Goal: Task Accomplishment & Management: Manage account settings

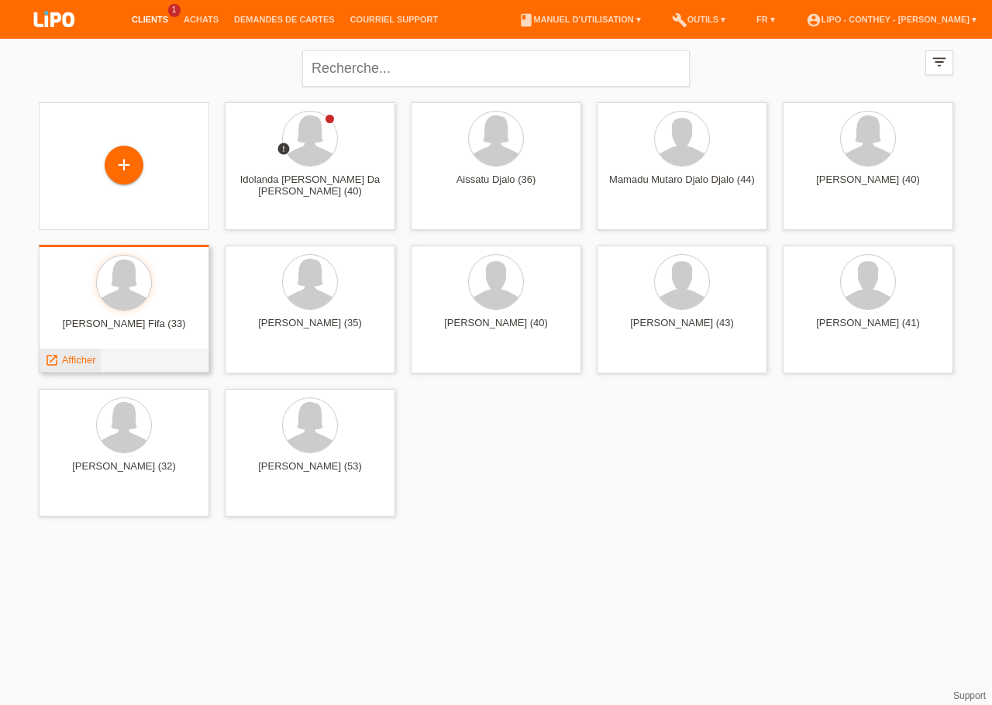
click at [76, 360] on span "Afficher" at bounding box center [79, 360] width 34 height 12
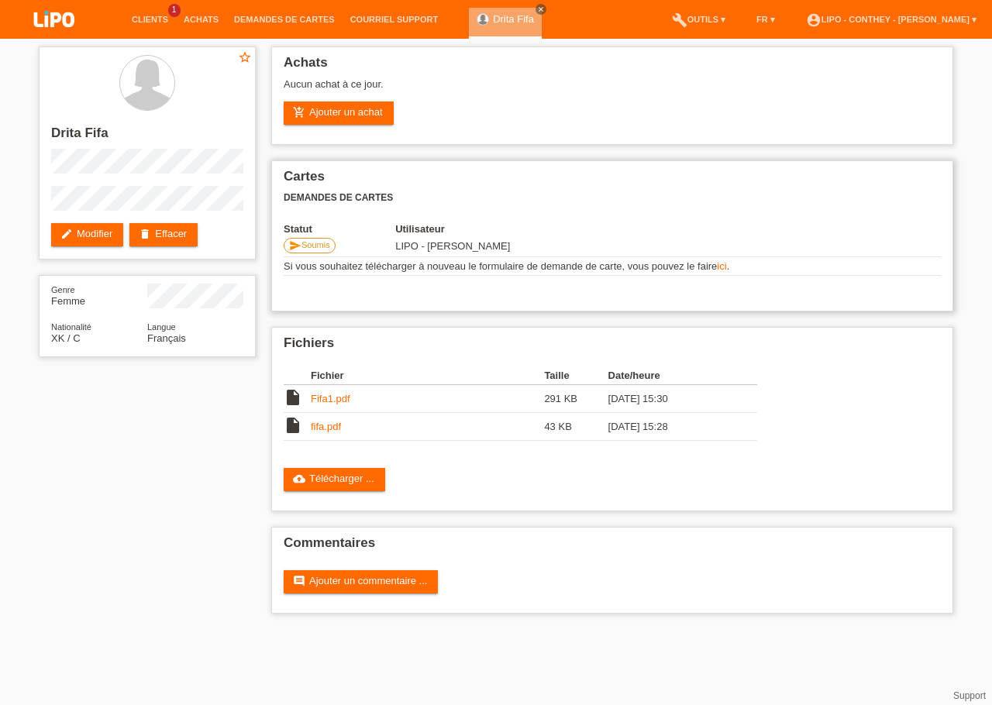
drag, startPoint x: 390, startPoint y: 267, endPoint x: 829, endPoint y: 276, distance: 438.8
click at [829, 276] on td "Si vous souhaitez télécharger à nouveau le formulaire de demande de carte, vous…" at bounding box center [612, 266] width 657 height 19
click at [688, 181] on h2 "Cartes" at bounding box center [612, 180] width 657 height 23
drag, startPoint x: 402, startPoint y: 212, endPoint x: 588, endPoint y: 283, distance: 198.9
click at [588, 283] on div "Cartes Demandes de cartes Statut Utilisateur send Soumis LIPO - Conthey - Marti…" at bounding box center [612, 235] width 682 height 151
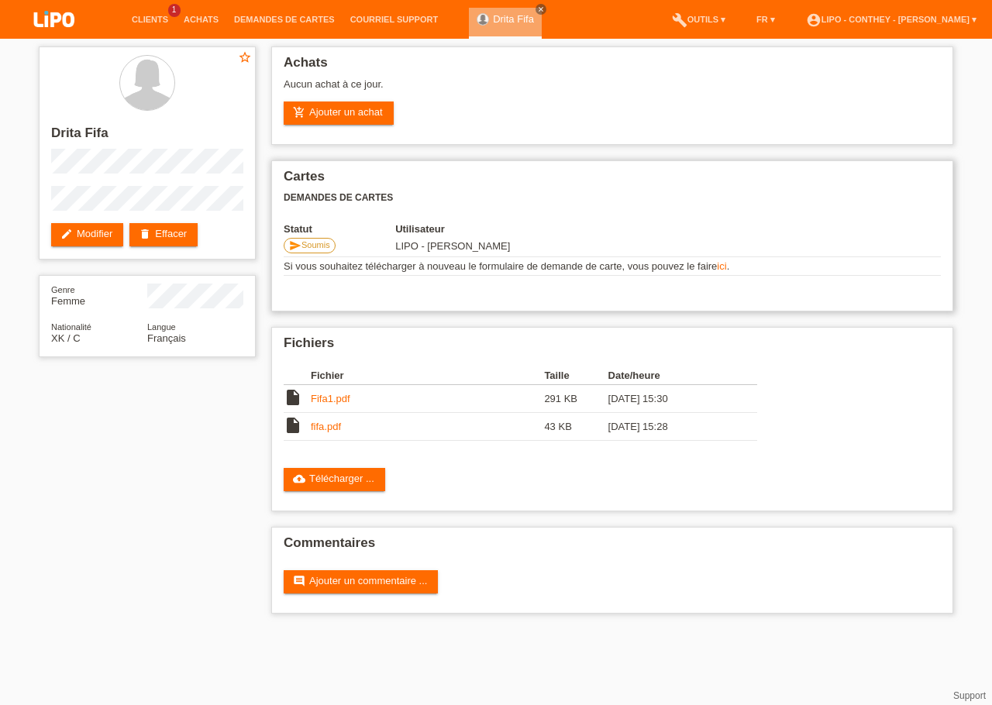
click at [551, 164] on div "Cartes Demandes de cartes Statut Utilisateur send Soumis LIPO - Conthey - Marti…" at bounding box center [612, 235] width 682 height 151
click at [969, 18] on link "account_circle LIPO - Conthey - [PERSON_NAME] ▾" at bounding box center [891, 19] width 186 height 9
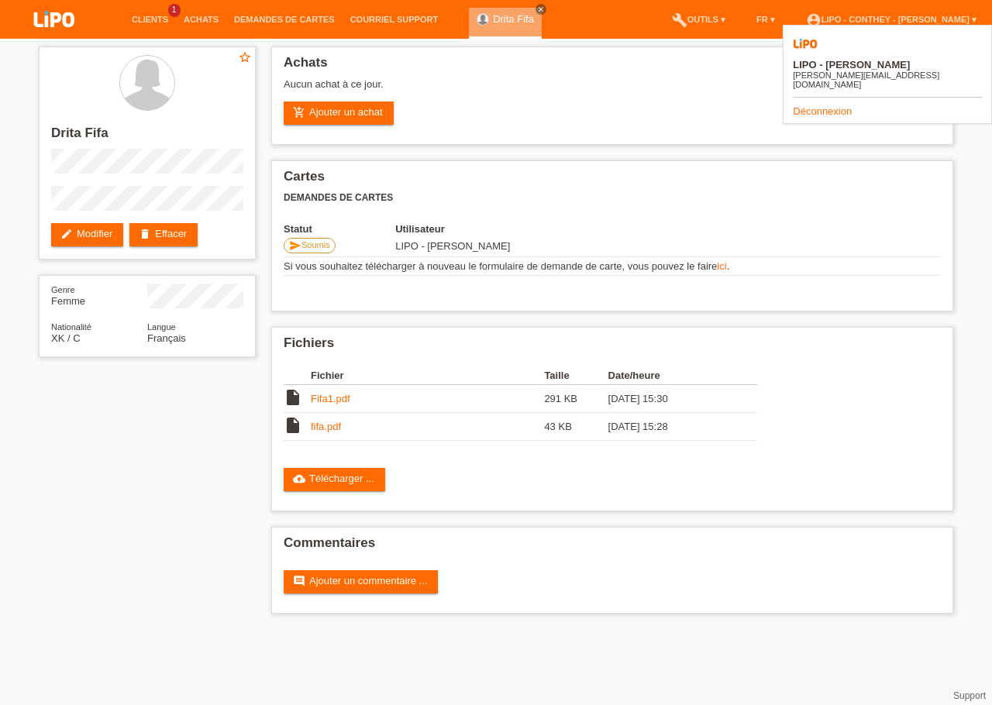
click at [828, 105] on link "Déconnexion" at bounding box center [822, 111] width 59 height 12
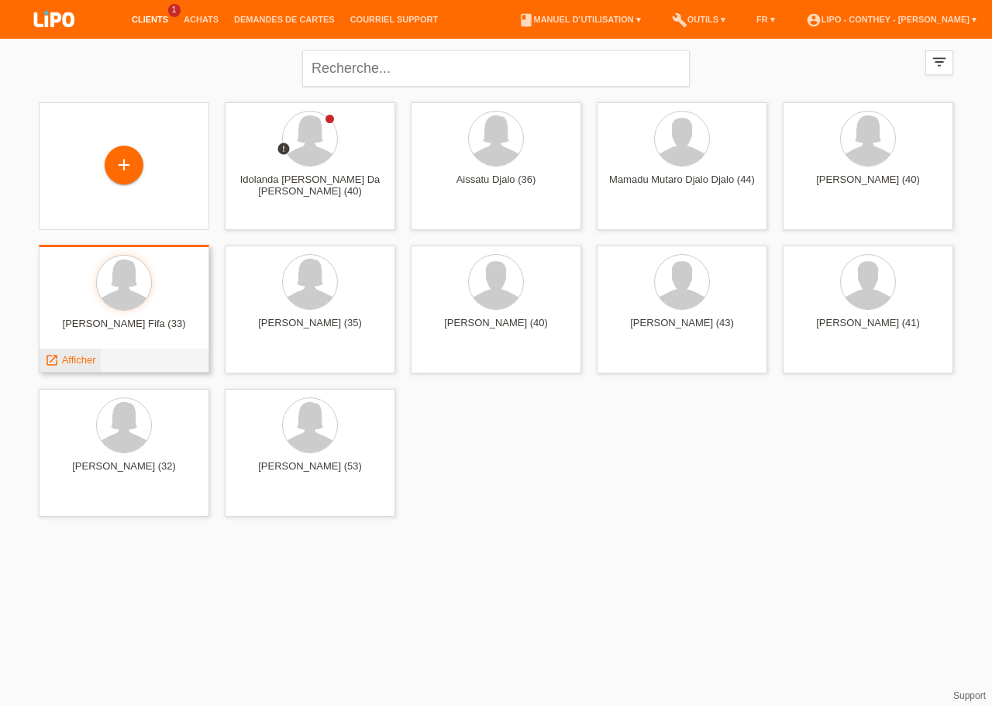
click at [73, 358] on span "Afficher" at bounding box center [79, 360] width 34 height 12
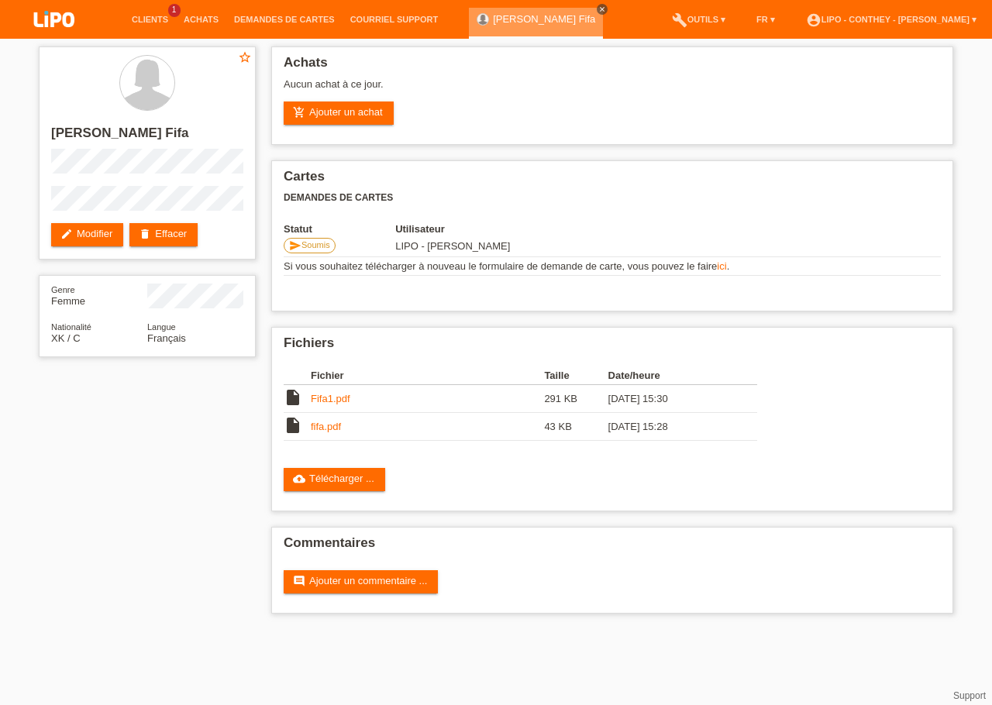
click at [598, 9] on icon "close" at bounding box center [602, 9] width 8 height 8
click at [142, 21] on link "Clients" at bounding box center [150, 19] width 52 height 9
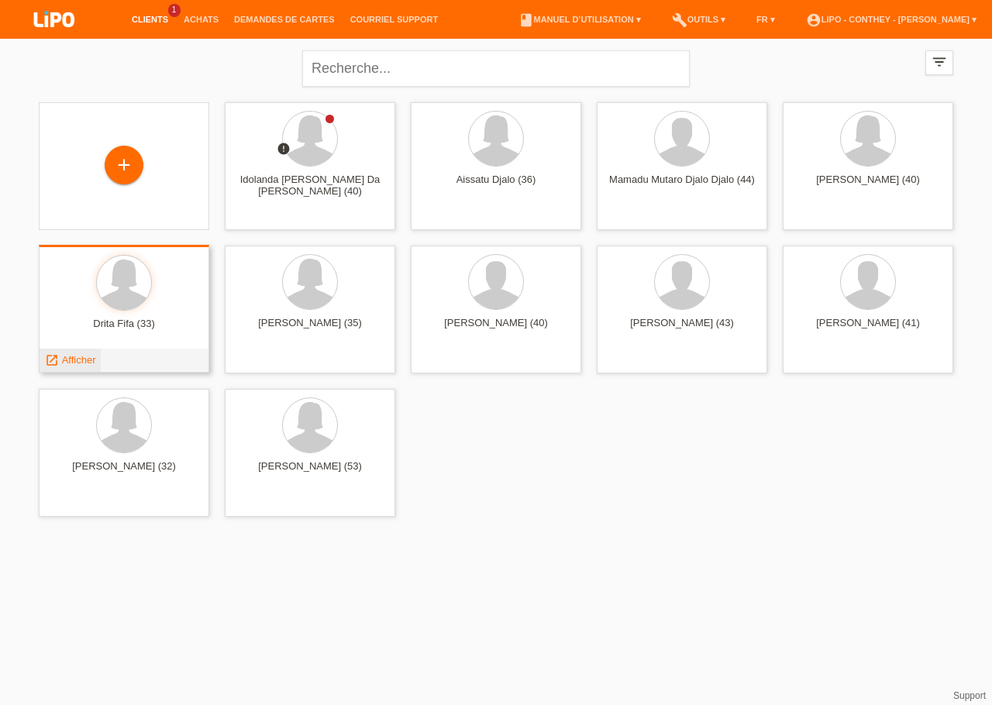
click at [76, 359] on span "Afficher" at bounding box center [79, 360] width 34 height 12
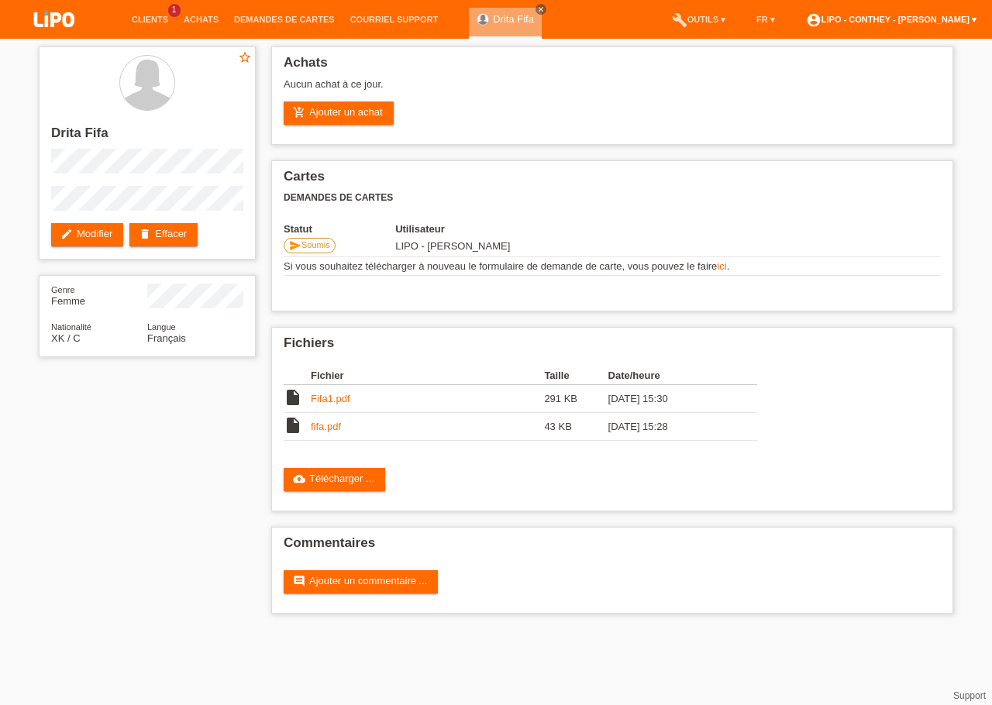
click at [968, 19] on link "account_circle LIPO - Conthey - [PERSON_NAME] ▾" at bounding box center [891, 19] width 186 height 9
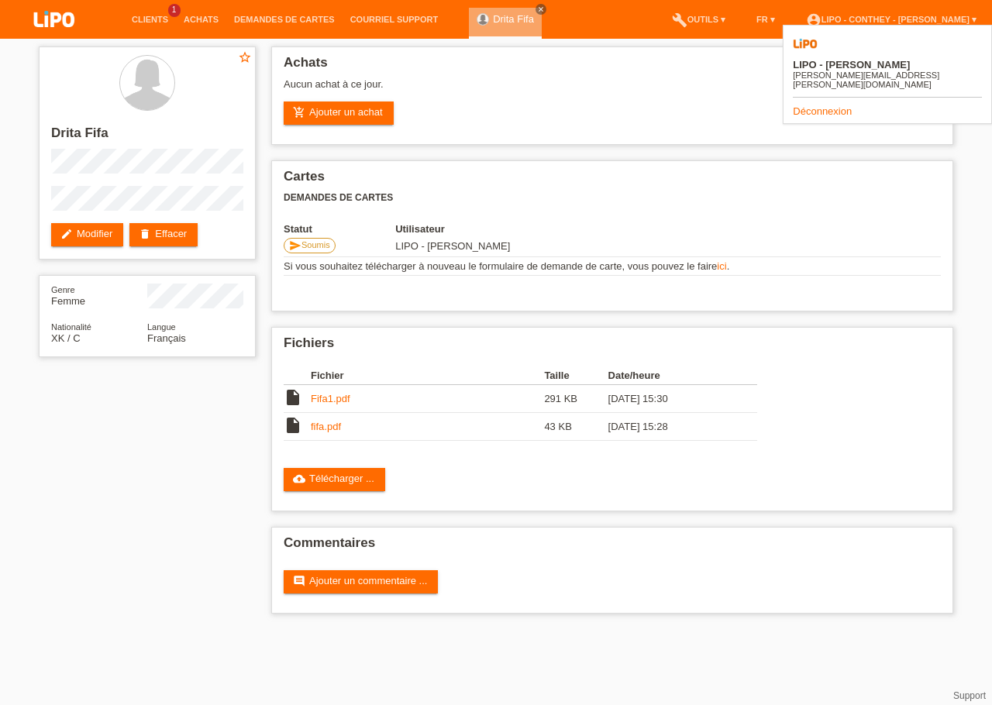
click at [821, 105] on link "Déconnexion" at bounding box center [822, 111] width 59 height 12
